Goal: Navigation & Orientation: Find specific page/section

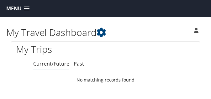
scroll to position [43, 0]
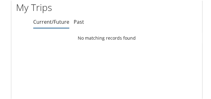
click at [79, 19] on link "Past" at bounding box center [79, 21] width 10 height 7
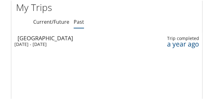
click at [46, 22] on link "Current/Future" at bounding box center [51, 21] width 36 height 7
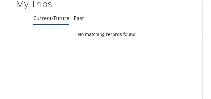
scroll to position [47, 0]
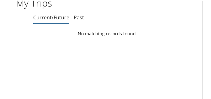
click at [77, 18] on link "Past" at bounding box center [79, 16] width 10 height 7
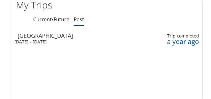
scroll to position [0, 0]
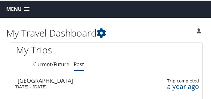
click at [25, 8] on span at bounding box center [27, 9] width 6 height 4
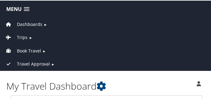
click at [35, 49] on span "Book Travel" at bounding box center [29, 50] width 24 height 7
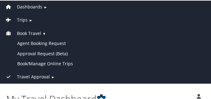
scroll to position [18, 0]
click at [64, 61] on link "Book/Manage Online Trips" at bounding box center [107, 63] width 210 height 10
